Goal: Task Accomplishment & Management: Manage account settings

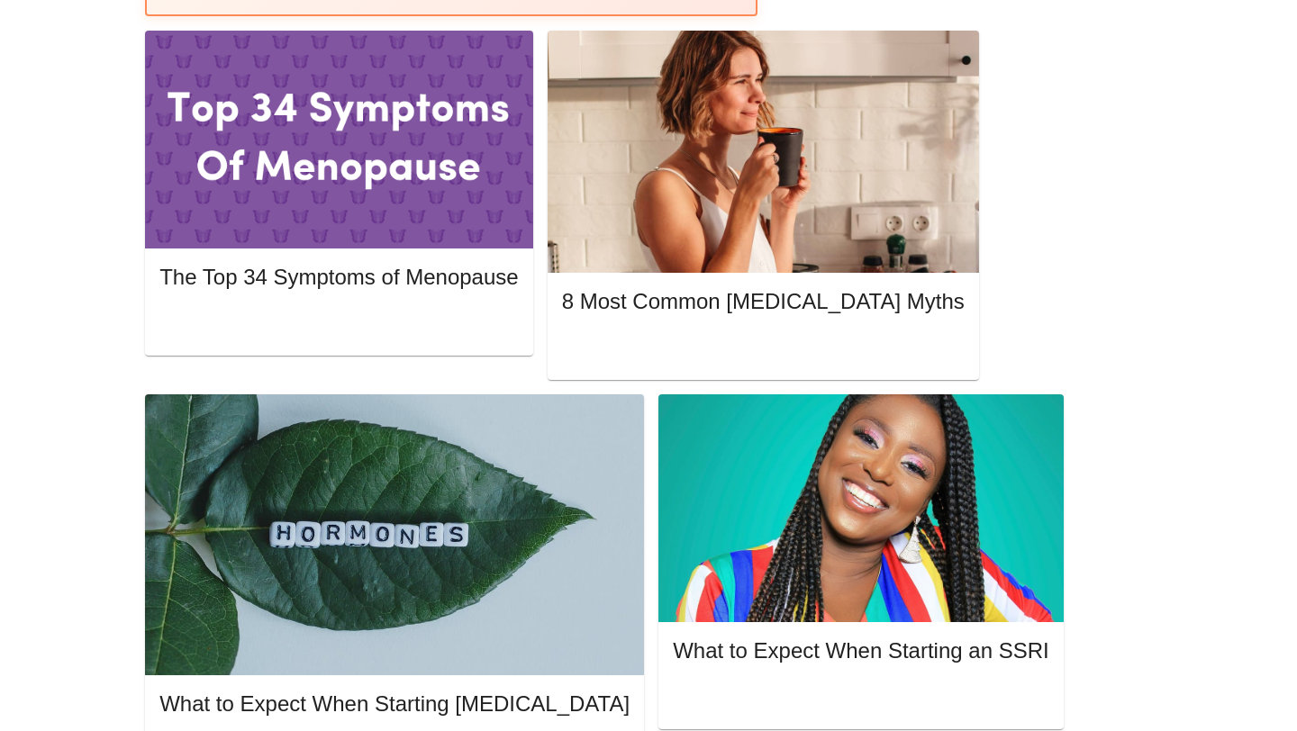
scroll to position [846, 0]
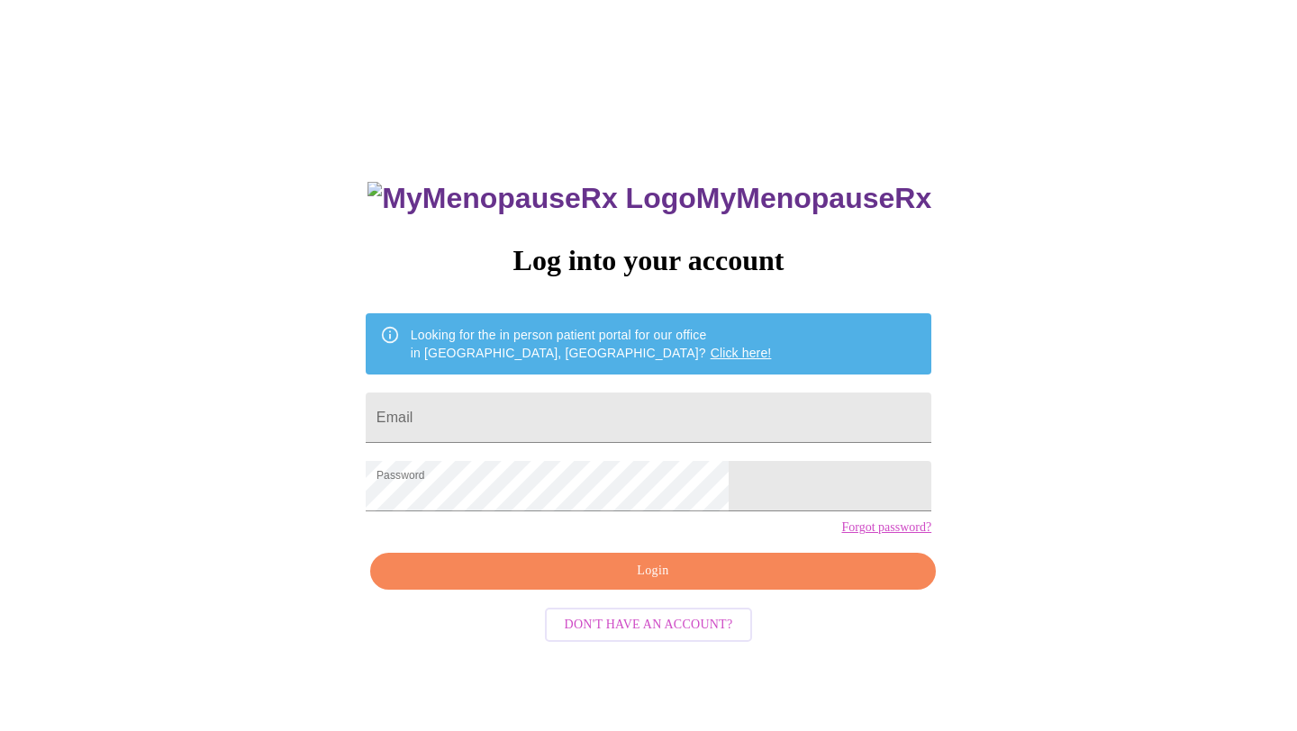
scroll to position [18, 0]
